Goal: Task Accomplishment & Management: Use online tool/utility

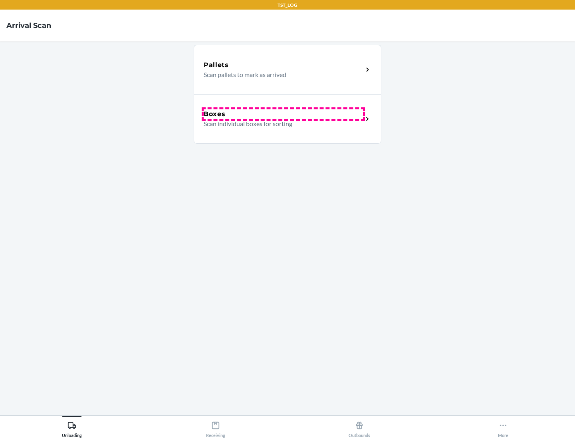
click at [283, 114] on div "Boxes" at bounding box center [283, 114] width 159 height 10
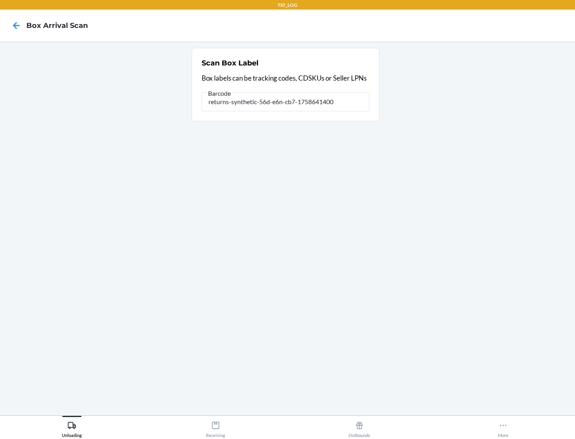
type input "returns-synthetic-56d-e6n-cb7-1758641400"
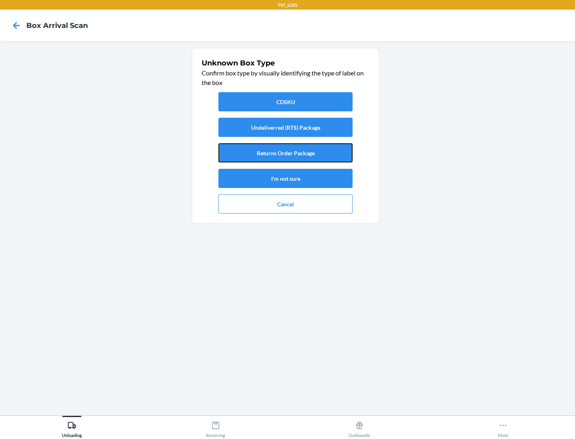
click at [286, 153] on button "Returns Order Package" at bounding box center [285, 152] width 134 height 19
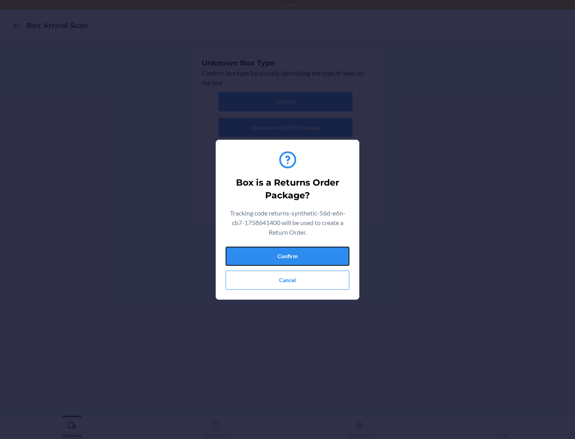
click at [288, 256] on button "Confirm" at bounding box center [288, 256] width 124 height 19
